Goal: Task Accomplishment & Management: Use online tool/utility

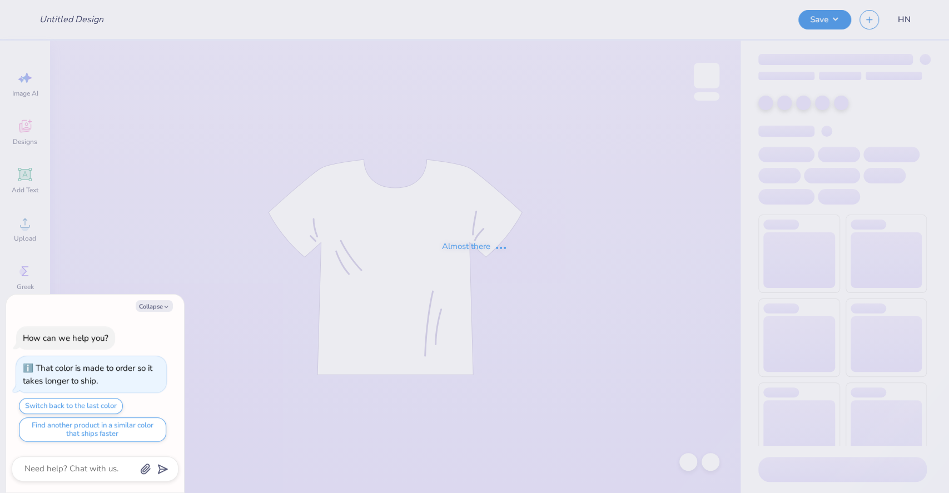
type textarea "x"
type input "red tank"
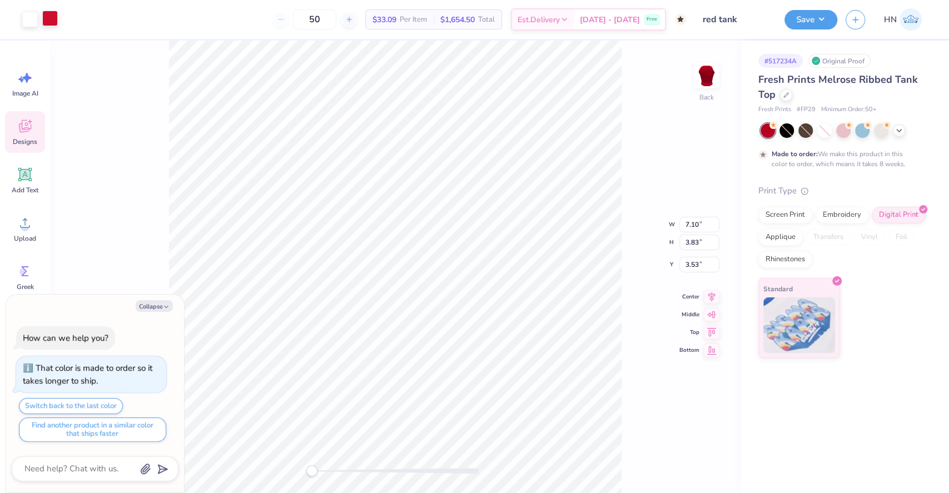
click at [53, 20] on div at bounding box center [50, 19] width 16 height 16
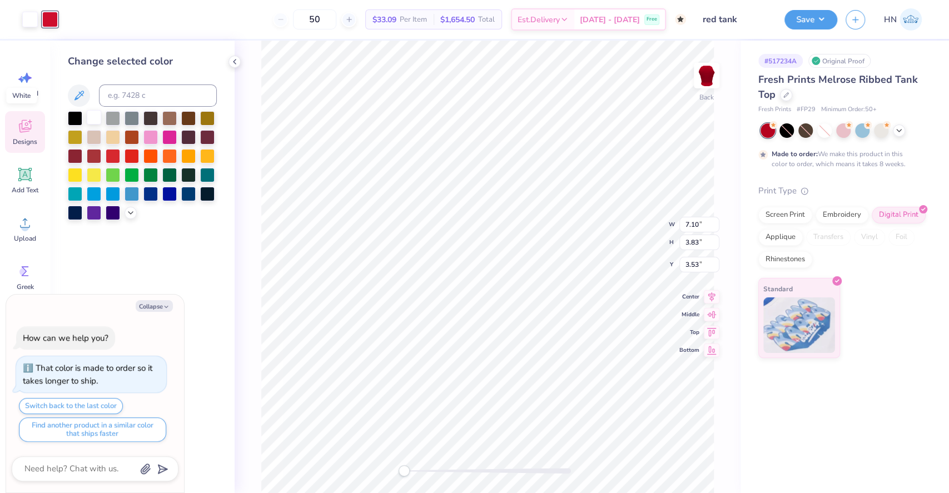
click at [97, 116] on div at bounding box center [94, 117] width 14 height 14
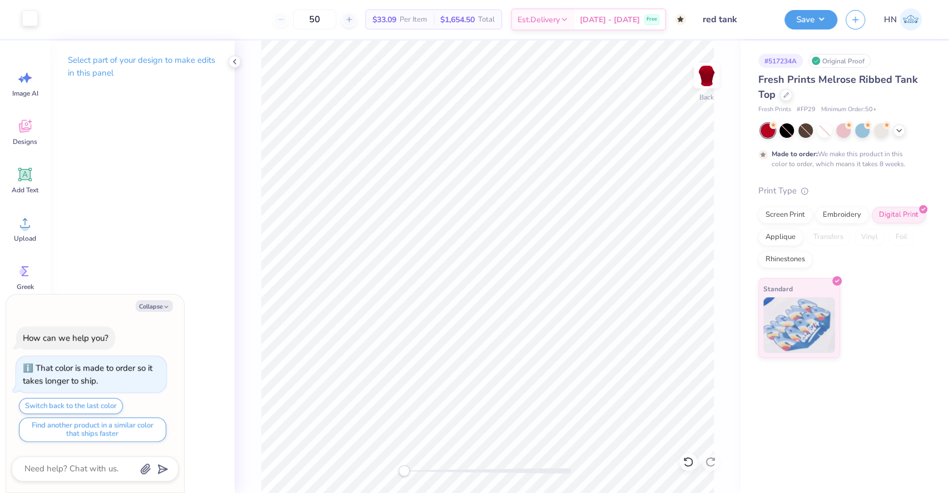
click at [33, 21] on div at bounding box center [30, 19] width 16 height 16
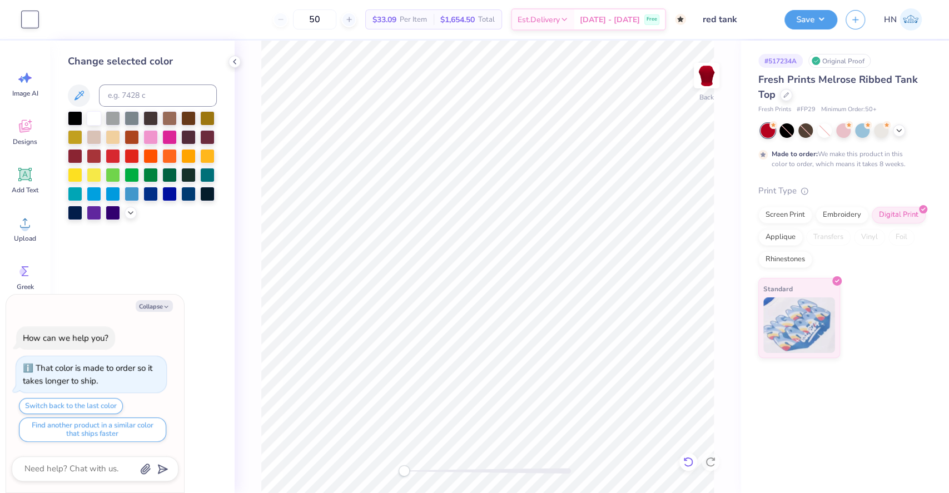
click at [684, 460] on icon at bounding box center [685, 459] width 2 height 2
click at [54, 21] on div at bounding box center [50, 19] width 16 height 16
click at [135, 117] on div at bounding box center [132, 117] width 14 height 14
click at [130, 190] on div at bounding box center [132, 193] width 14 height 14
click at [117, 195] on div at bounding box center [113, 193] width 14 height 14
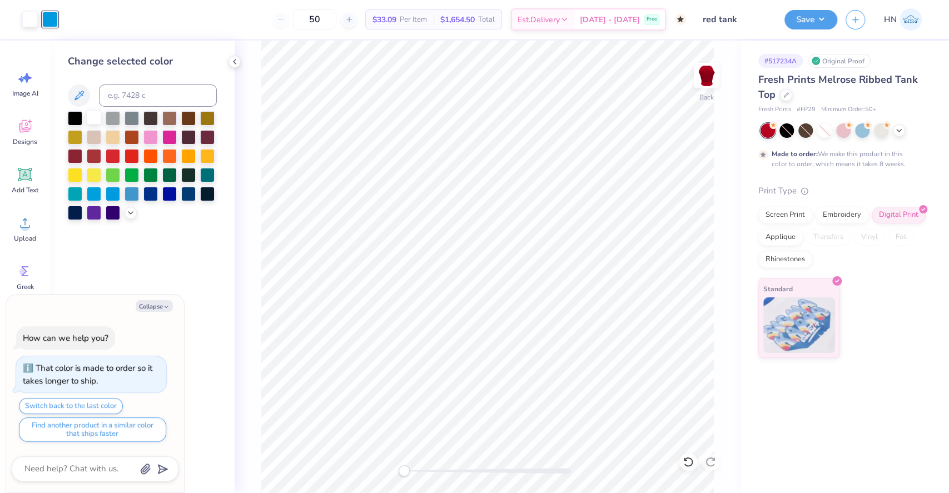
click at [96, 111] on div at bounding box center [94, 117] width 14 height 14
click at [804, 21] on button "Save" at bounding box center [810, 17] width 53 height 19
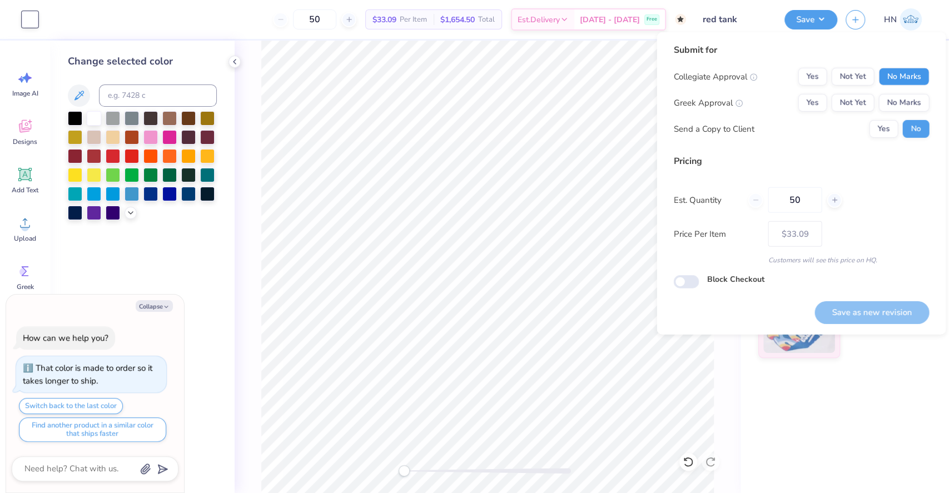
click at [883, 79] on button "No Marks" at bounding box center [903, 77] width 51 height 18
click at [820, 100] on button "Yes" at bounding box center [812, 103] width 29 height 18
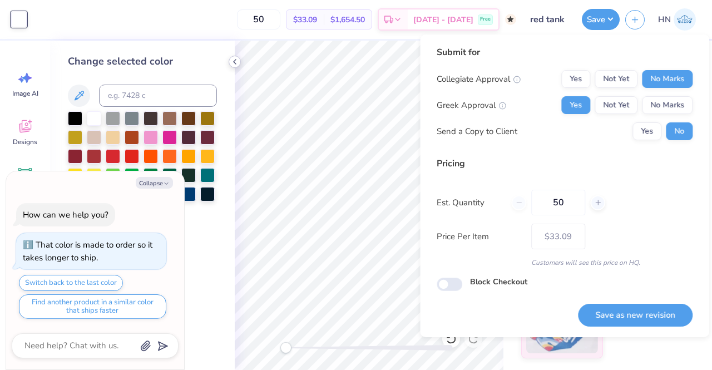
click at [238, 64] on icon at bounding box center [234, 61] width 9 height 9
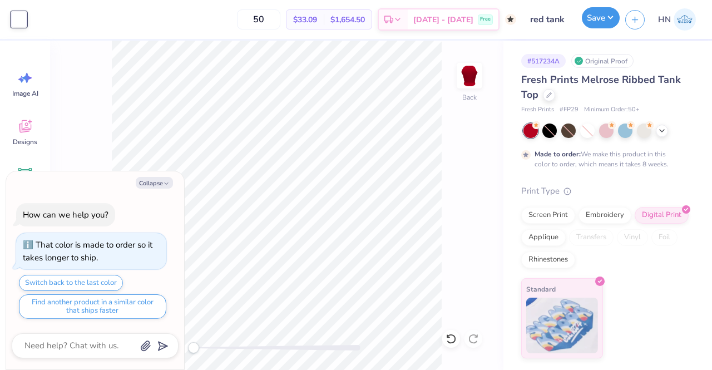
click at [595, 23] on button "Save" at bounding box center [600, 17] width 38 height 21
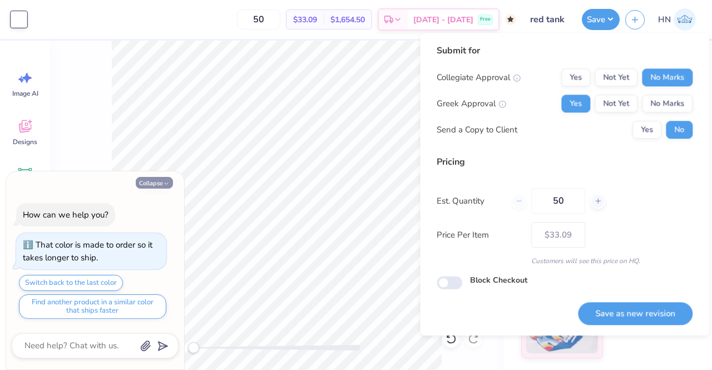
click at [151, 188] on button "Collapse" at bounding box center [154, 183] width 37 height 12
type textarea "x"
